Goal: Information Seeking & Learning: Understand process/instructions

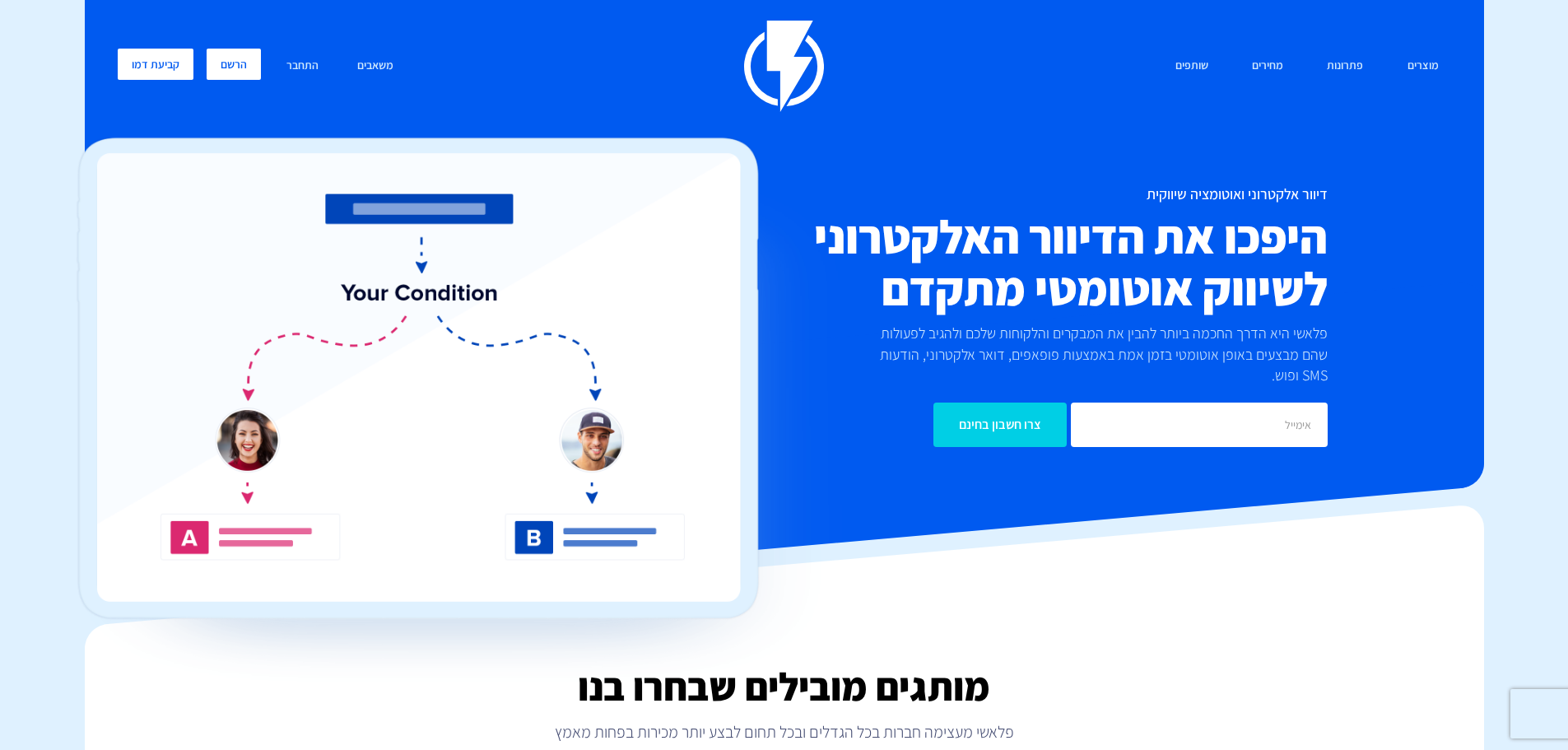
click at [229, 65] on link "הרשם" at bounding box center [234, 64] width 54 height 31
click at [228, 68] on link "הרשם" at bounding box center [234, 64] width 54 height 31
click at [296, 67] on link "התחבר" at bounding box center [302, 66] width 57 height 36
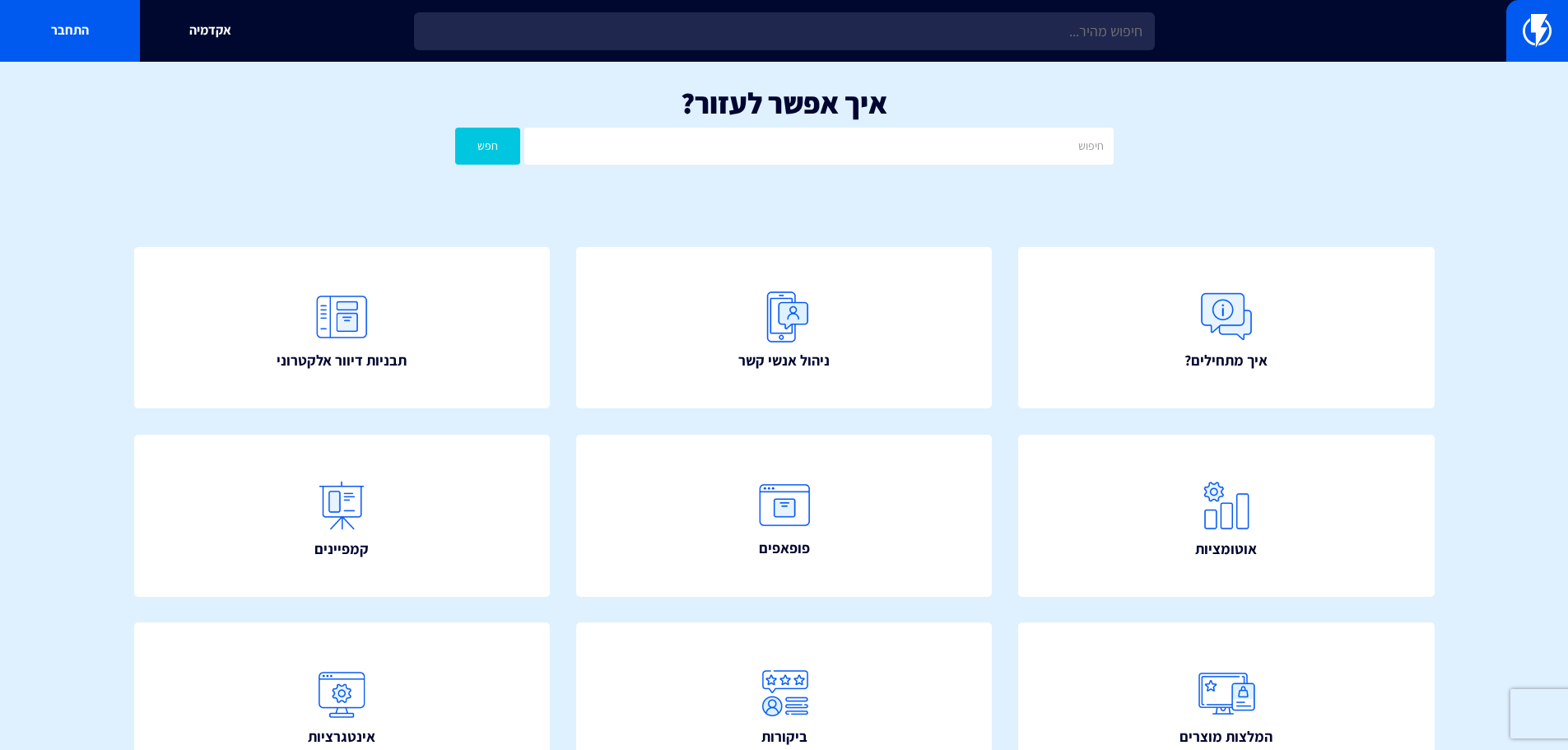
click at [1496, 207] on section "איך אפשר לעזור? חפש איך מתחילים? ניהול אנשי קשר תבניות דיוור אלקטרוני" at bounding box center [784, 555] width 1568 height 987
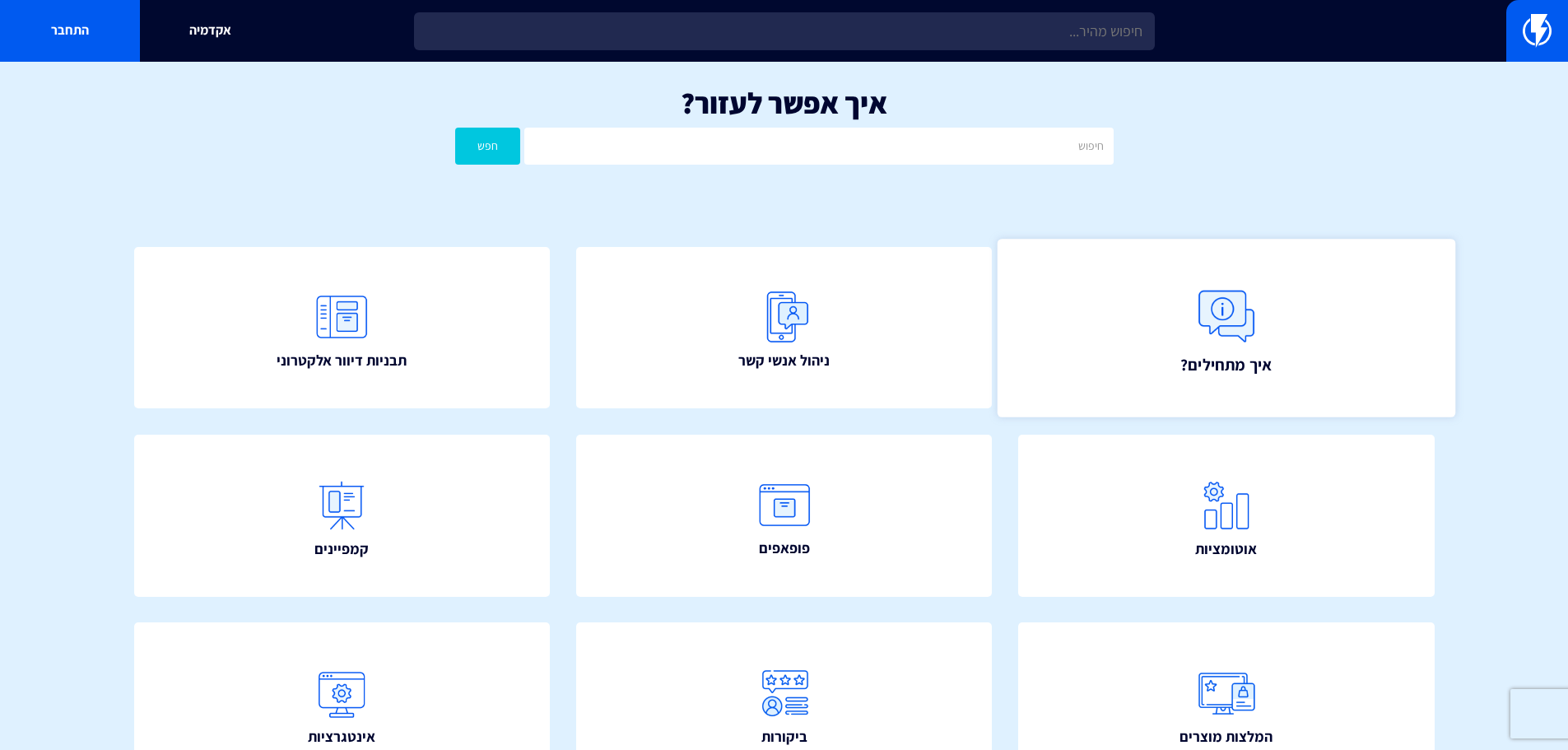
click at [1277, 281] on link "איך מתחילים?" at bounding box center [1226, 328] width 458 height 178
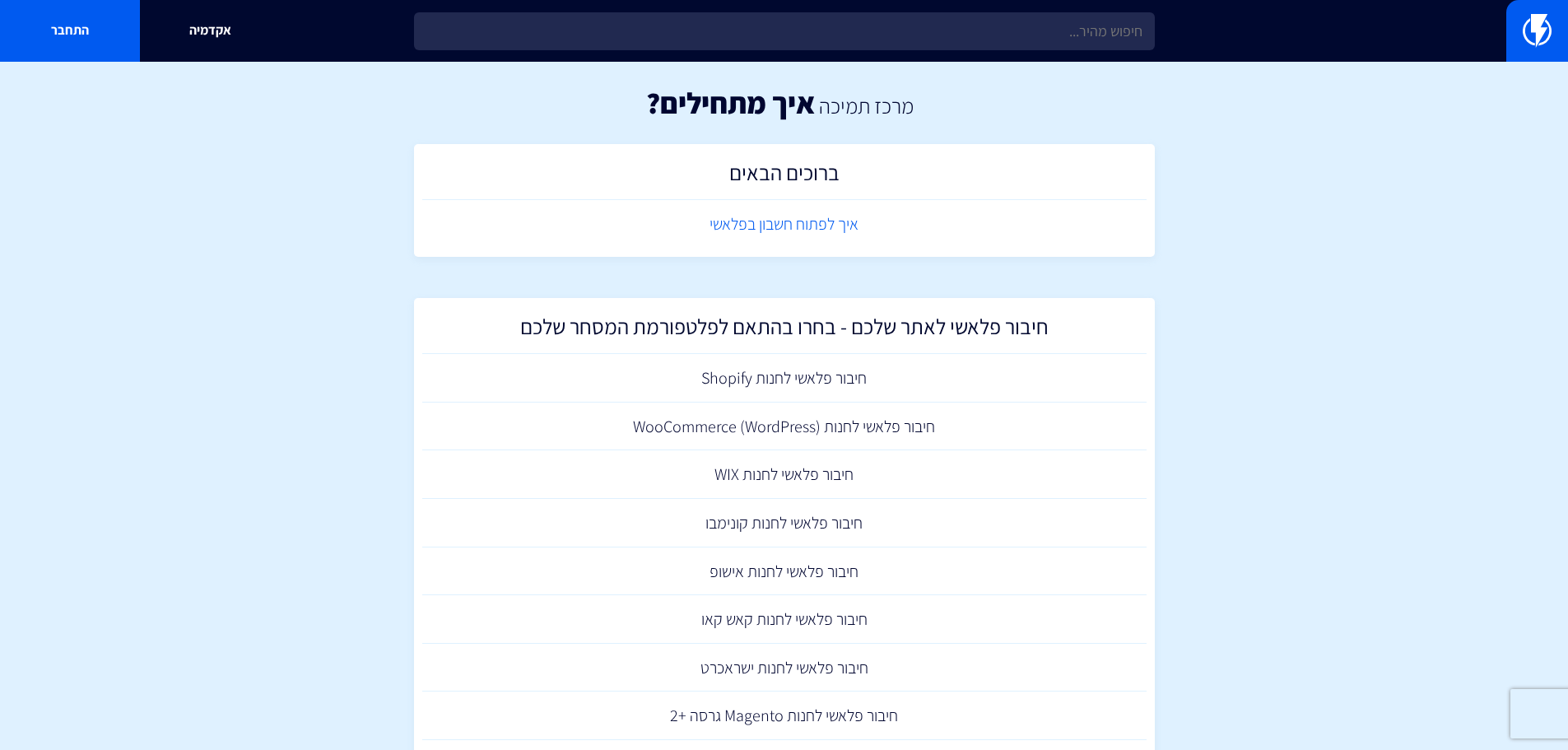
click at [768, 226] on link "איך לפתוח חשבון בפלאשי" at bounding box center [784, 225] width 725 height 48
